Goal: Information Seeking & Learning: Learn about a topic

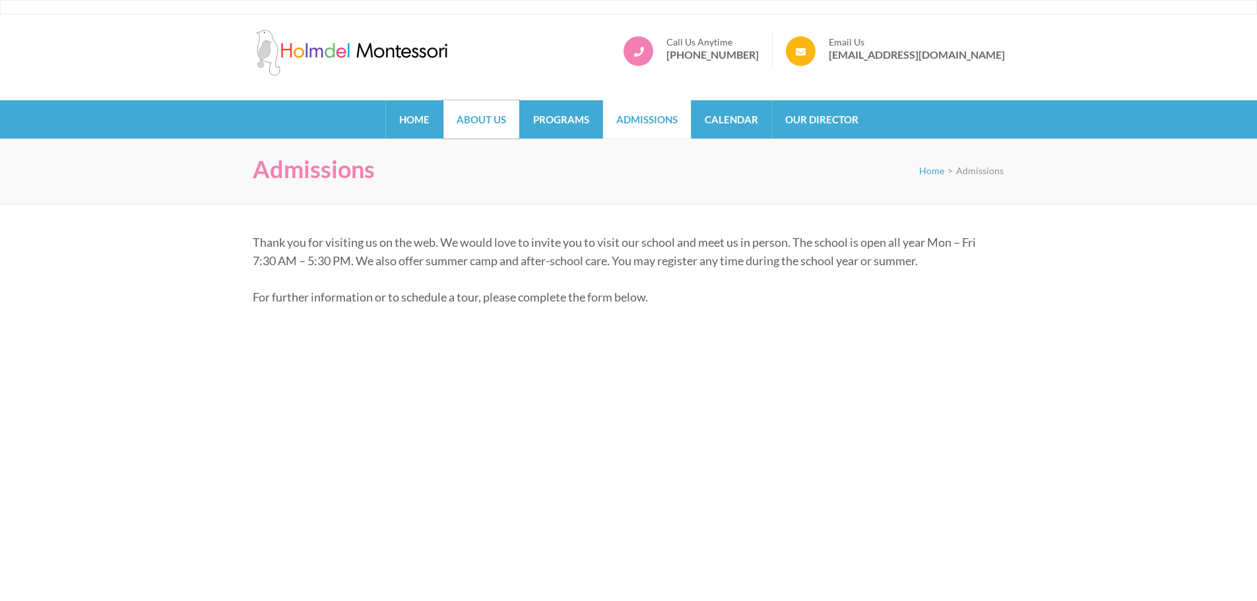
click at [461, 119] on link "About Us" at bounding box center [481, 119] width 76 height 38
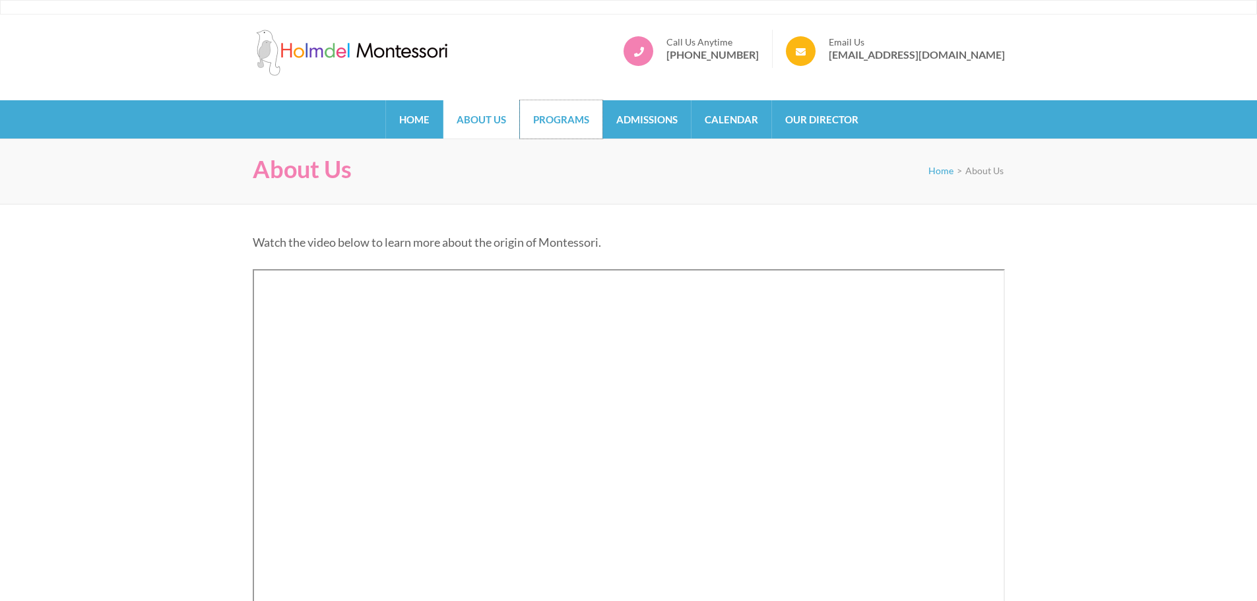
click at [548, 118] on link "Programs" at bounding box center [561, 119] width 82 height 38
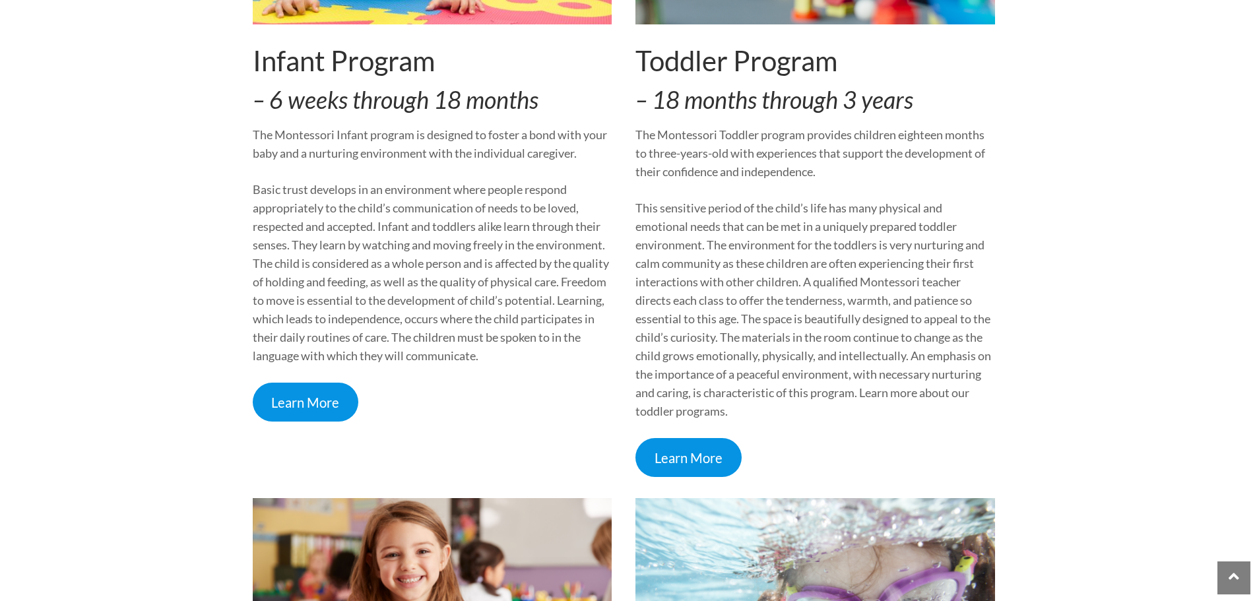
scroll to position [462, 0]
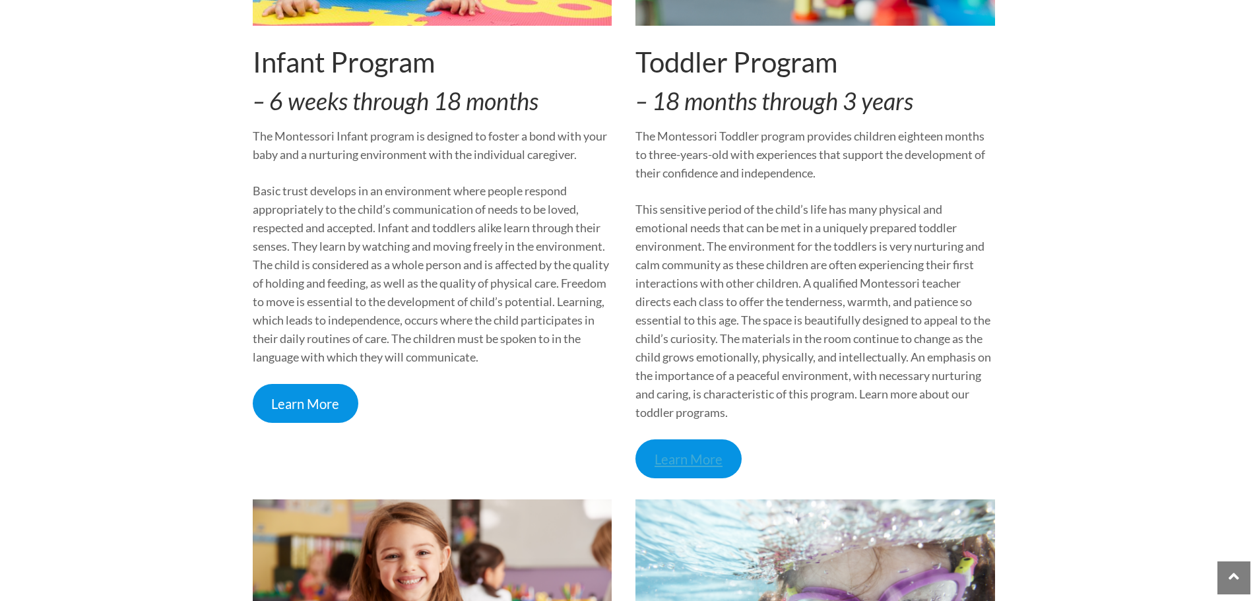
click at [695, 465] on link "Learn More" at bounding box center [688, 459] width 106 height 39
